Goal: Task Accomplishment & Management: Use online tool/utility

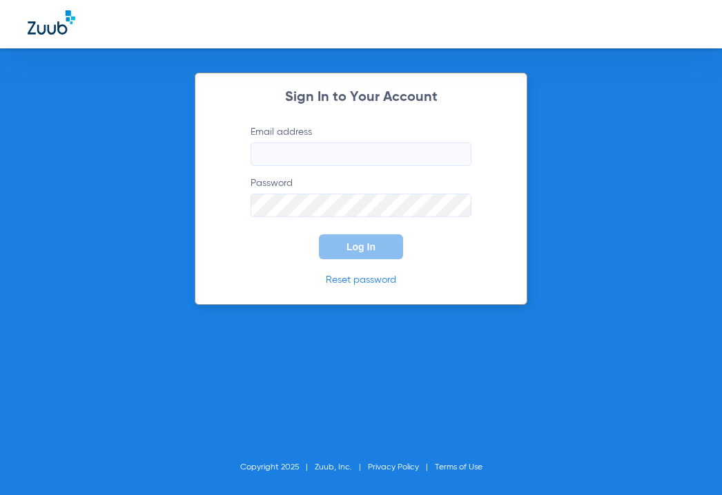
type input "[EMAIL_ADDRESS][DOMAIN_NAME]"
click at [352, 244] on span "Log In" at bounding box center [361, 246] width 29 height 11
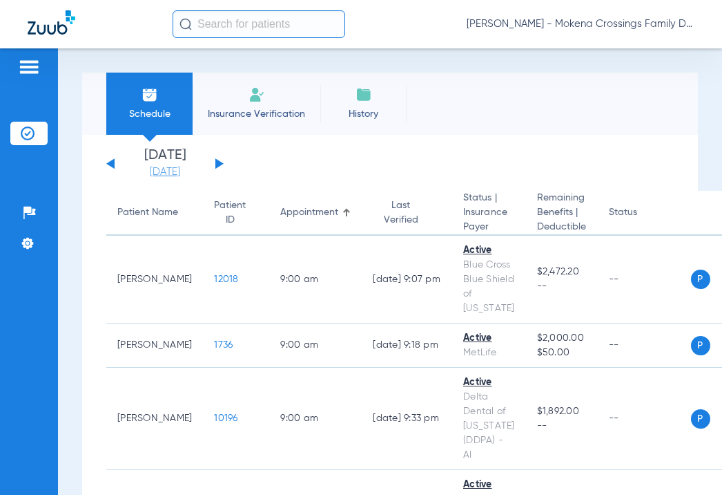
click at [169, 176] on link "[DATE]" at bounding box center [165, 172] width 83 height 14
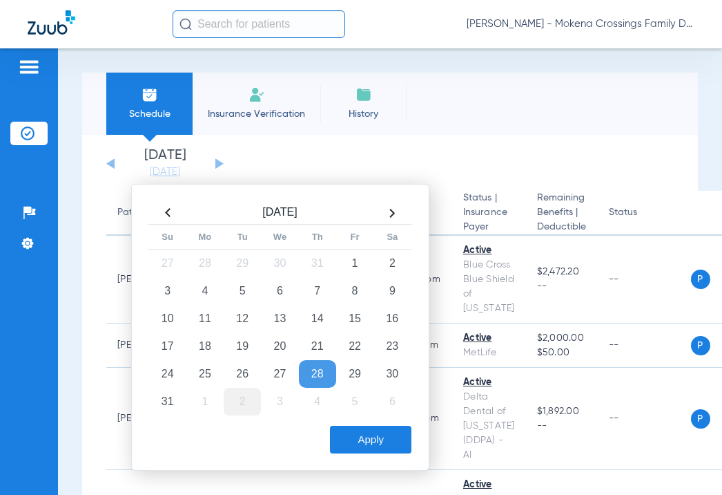
click at [235, 402] on td "2" at bounding box center [242, 401] width 37 height 28
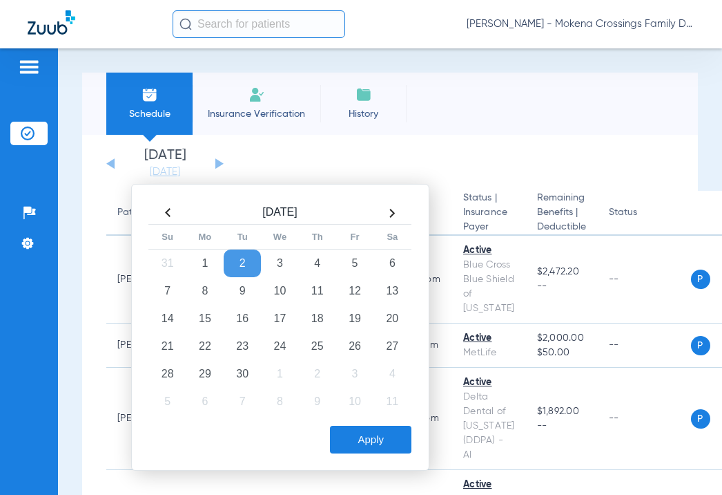
click at [367, 436] on button "Apply" at bounding box center [371, 439] width 82 height 28
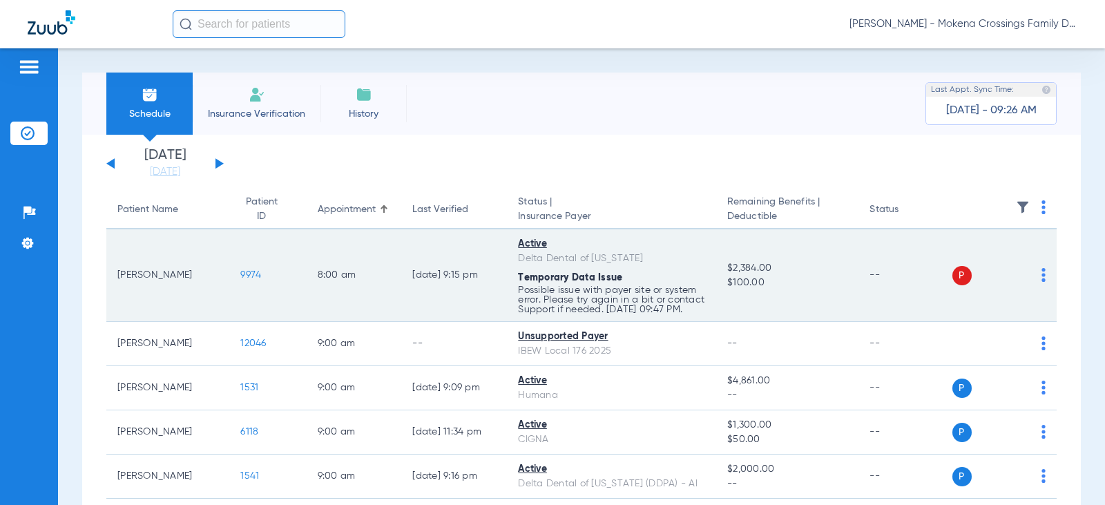
click at [722, 279] on img at bounding box center [1044, 275] width 4 height 14
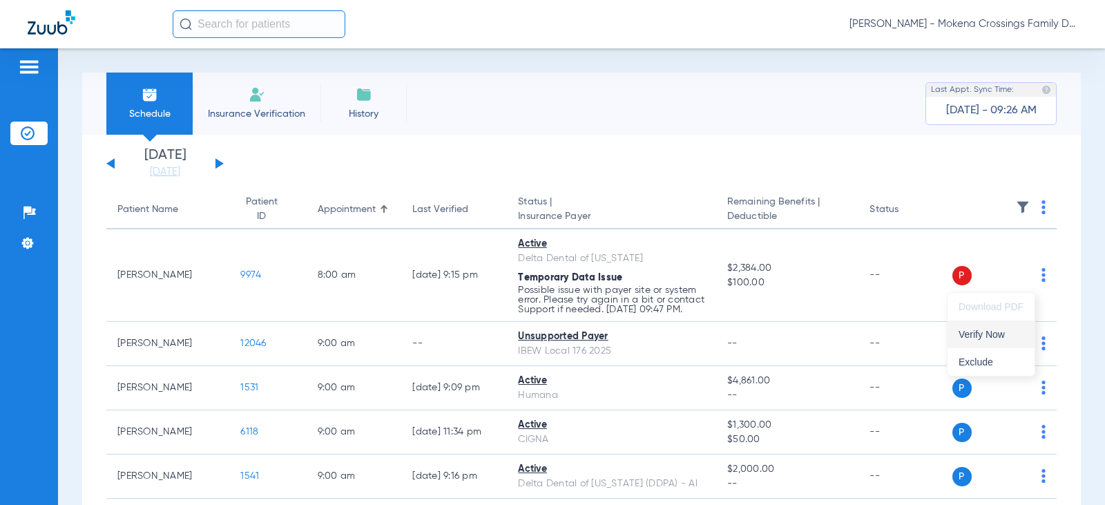
click at [722, 335] on span "Verify Now" at bounding box center [991, 334] width 65 height 10
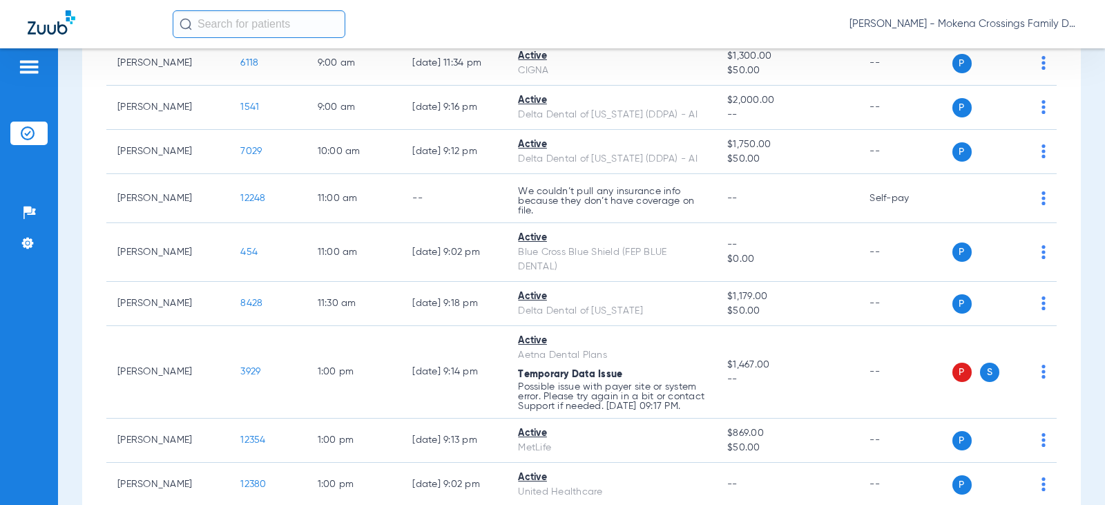
scroll to position [414, 0]
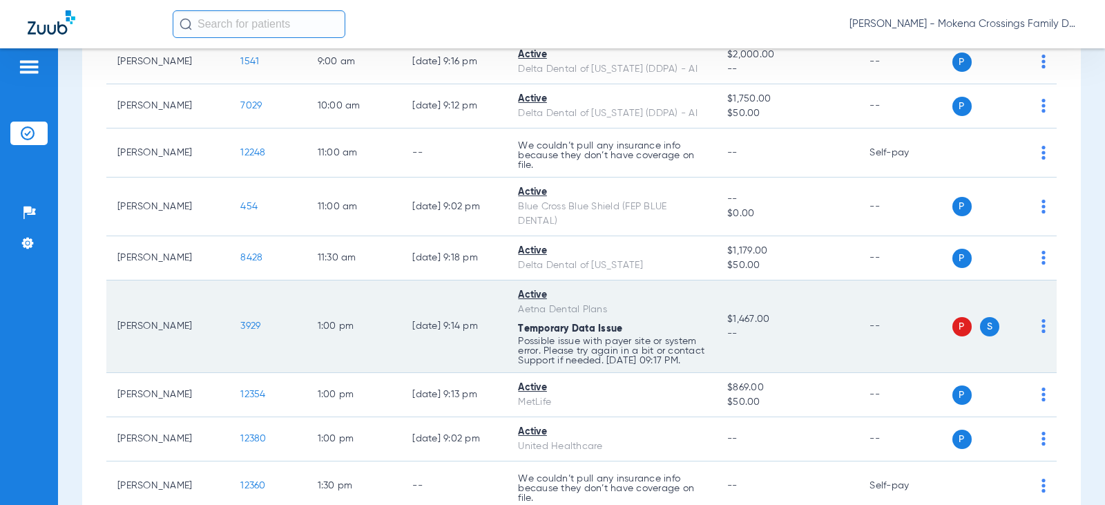
click at [722, 333] on img at bounding box center [1044, 326] width 4 height 14
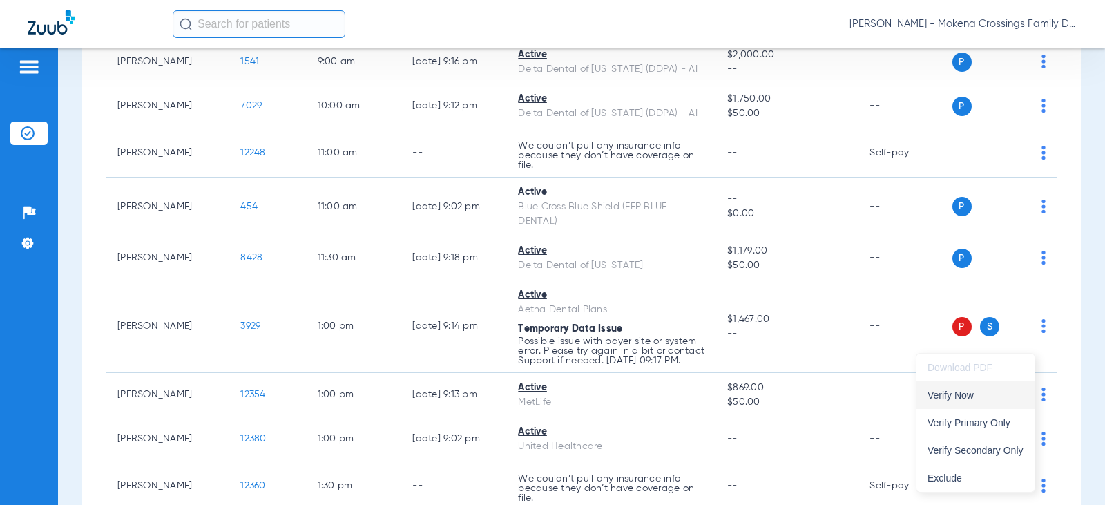
click at [722, 396] on span "Verify Now" at bounding box center [976, 395] width 96 height 10
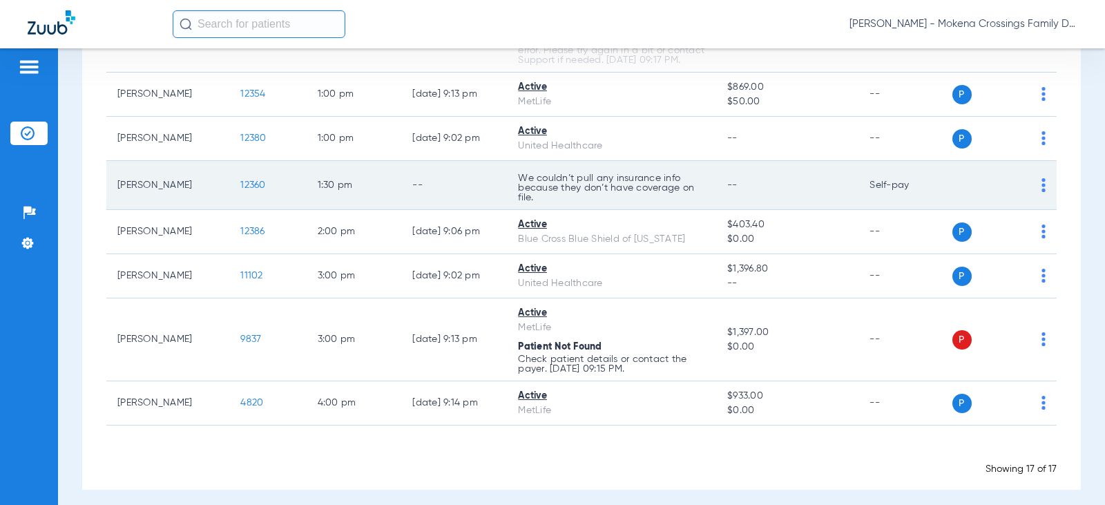
scroll to position [743, 0]
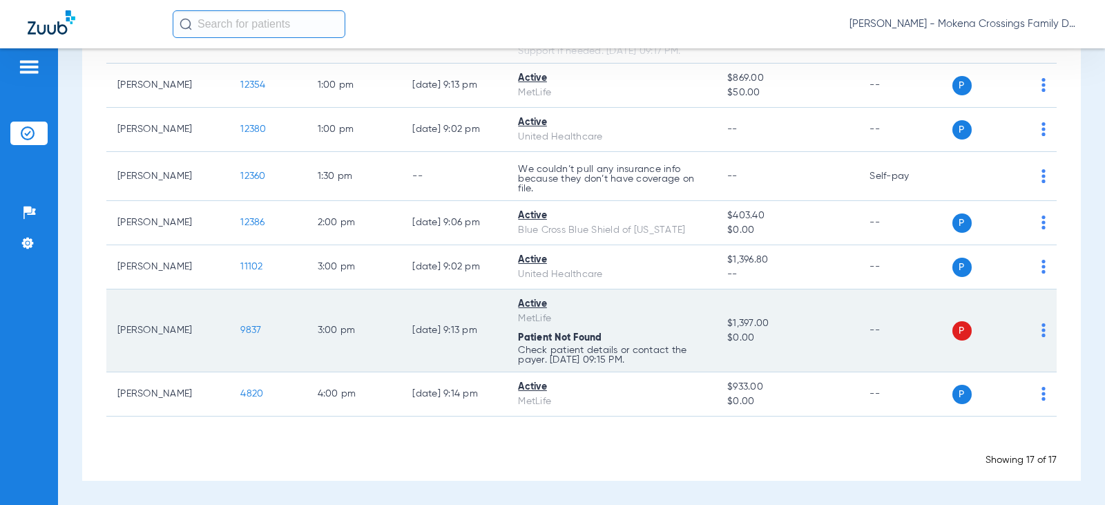
click at [722, 319] on td "P S" at bounding box center [1005, 330] width 105 height 83
click at [722, 327] on td "P S" at bounding box center [1005, 330] width 105 height 83
click at [722, 327] on img at bounding box center [1044, 330] width 4 height 14
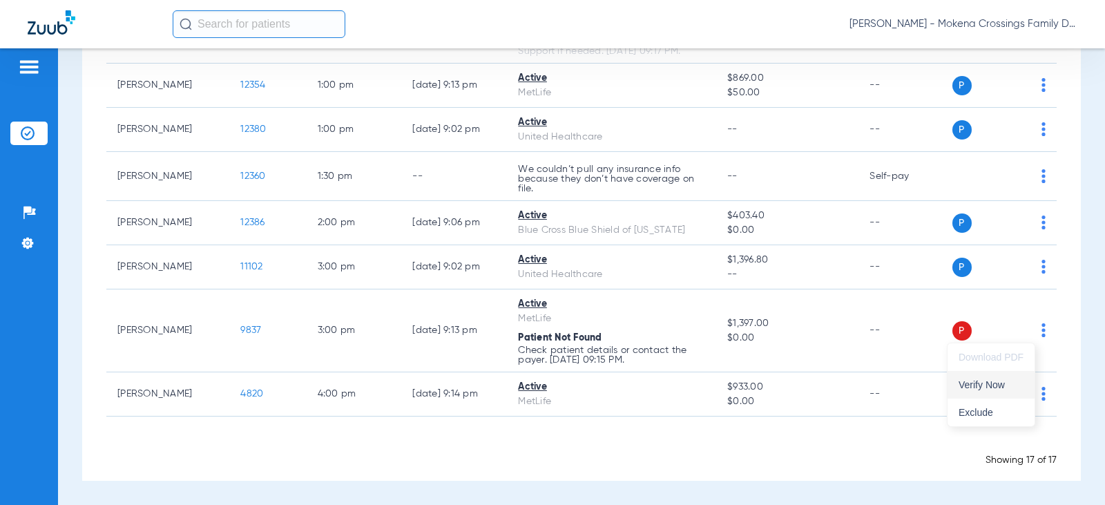
click at [722, 388] on span "Verify Now" at bounding box center [991, 385] width 65 height 10
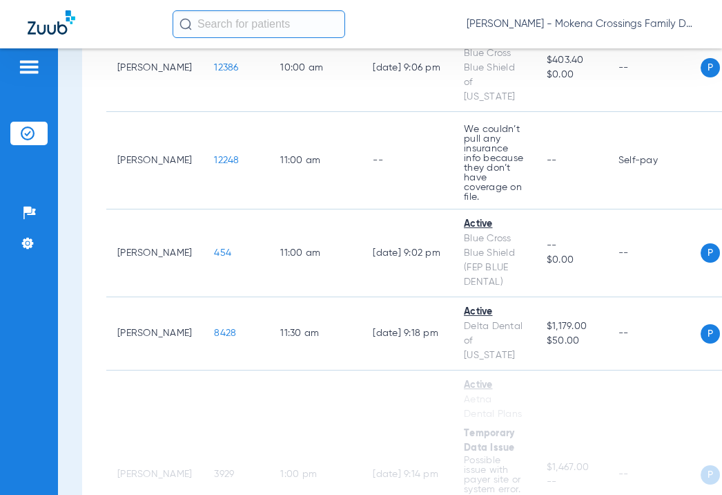
scroll to position [898, 0]
